Goal: Transaction & Acquisition: Purchase product/service

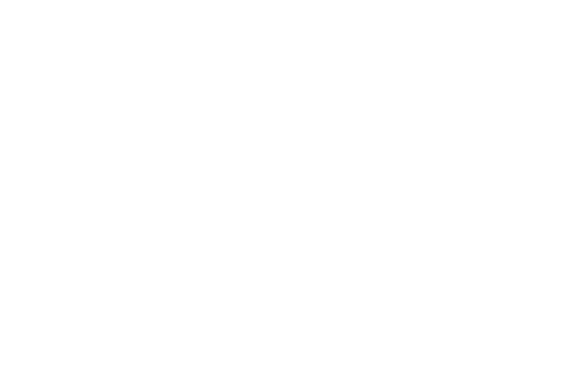
scroll to position [136, 0]
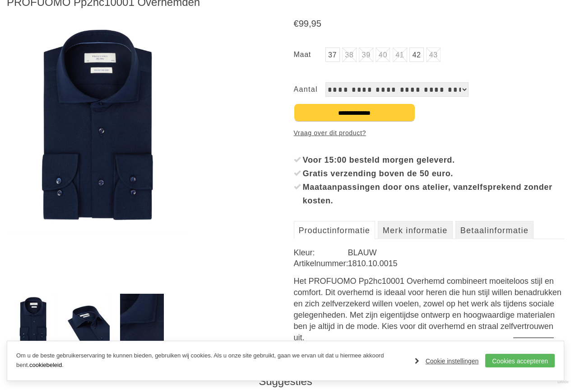
click at [145, 108] on img at bounding box center [98, 125] width 182 height 218
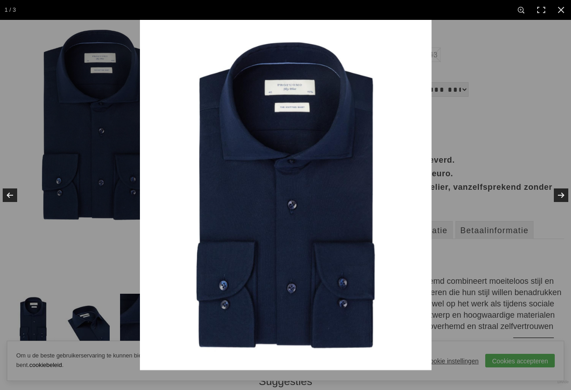
click at [314, 103] on img at bounding box center [286, 195] width 292 height 350
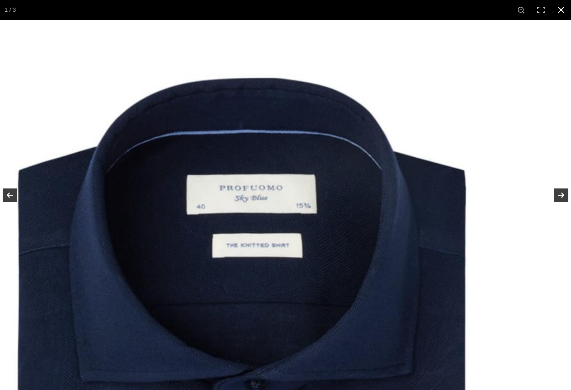
click at [560, 12] on link at bounding box center [562, 10] width 20 height 20
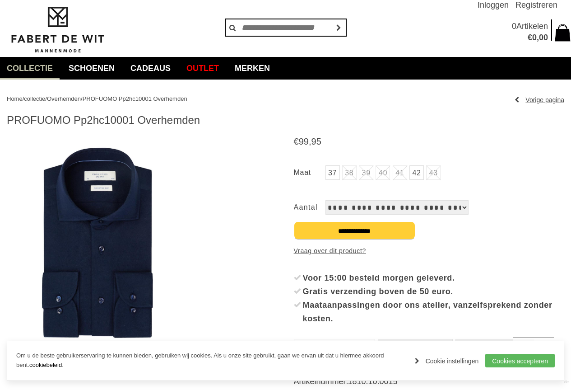
scroll to position [0, 0]
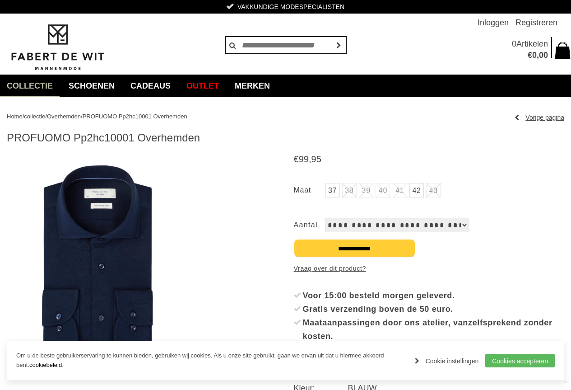
click at [111, 149] on article "PROFUOMO Pp2hc10001 Overhemden € 99" at bounding box center [286, 320] width 558 height 379
click at [150, 271] on img at bounding box center [98, 260] width 182 height 218
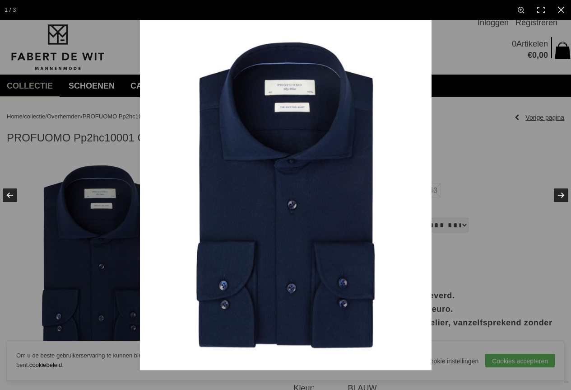
click at [281, 125] on img at bounding box center [286, 195] width 292 height 350
